Goal: Use online tool/utility

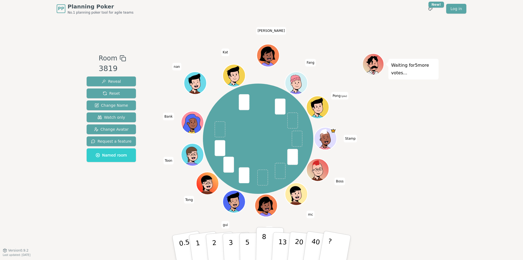
click at [267, 244] on button "8" at bounding box center [270, 247] width 28 height 41
click at [250, 241] on button "5" at bounding box center [253, 247] width 28 height 41
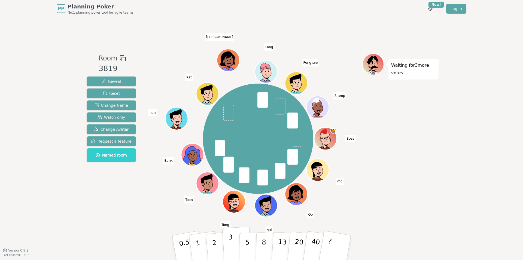
click at [232, 244] on p "3" at bounding box center [231, 248] width 6 height 30
click at [229, 245] on p "3" at bounding box center [231, 248] width 6 height 30
click at [246, 245] on p "5" at bounding box center [247, 247] width 5 height 29
click at [248, 241] on p "5" at bounding box center [247, 247] width 5 height 29
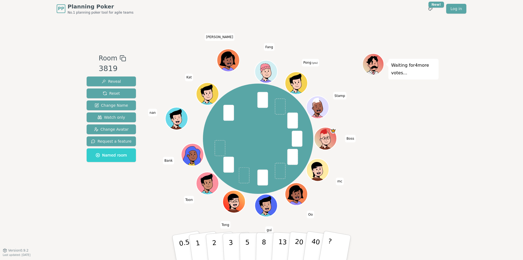
click at [402, 209] on div "Waiting for 4 more votes..." at bounding box center [400, 133] width 76 height 161
click at [217, 248] on button "2" at bounding box center [220, 247] width 31 height 43
click at [408, 163] on div "Waiting for 2 more votes..." at bounding box center [400, 133] width 76 height 161
click at [249, 243] on button "5" at bounding box center [253, 247] width 28 height 41
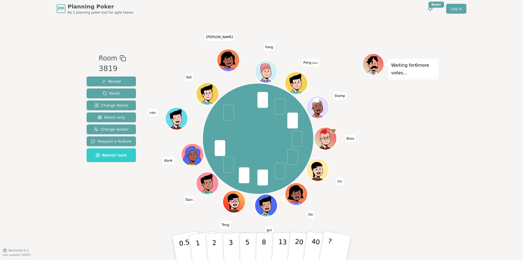
click at [433, 156] on div "Waiting for 6 more votes..." at bounding box center [400, 133] width 76 height 161
click at [433, 155] on div "Waiting for 6 more votes..." at bounding box center [400, 133] width 76 height 161
click at [424, 191] on div "Waiting for 6 more votes..." at bounding box center [400, 133] width 76 height 161
click at [252, 244] on button "5" at bounding box center [253, 247] width 28 height 41
click at [232, 242] on p "3" at bounding box center [231, 248] width 6 height 30
